Goal: Transaction & Acquisition: Subscribe to service/newsletter

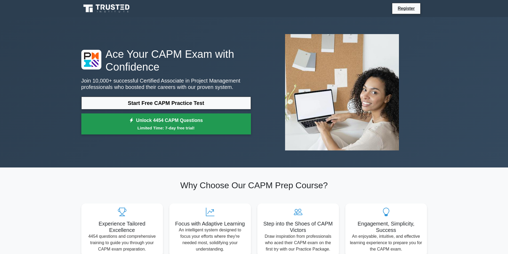
click at [160, 119] on link "Unlock 4454 CAPM Questions Limited Time: 7-day free trial!" at bounding box center [166, 124] width 170 height 21
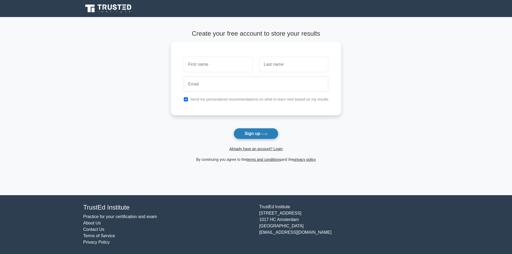
click at [242, 130] on button "Sign up" at bounding box center [256, 133] width 45 height 11
click at [248, 131] on button "Sign up" at bounding box center [256, 133] width 45 height 11
click at [258, 133] on button "Sign up" at bounding box center [256, 133] width 45 height 11
